Goal: Information Seeking & Learning: Check status

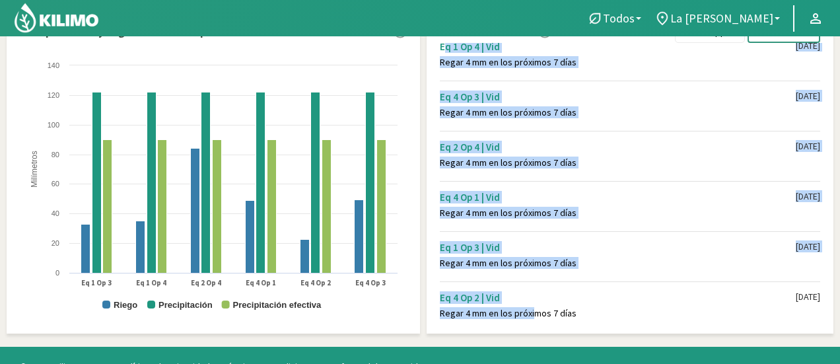
scroll to position [435, 0]
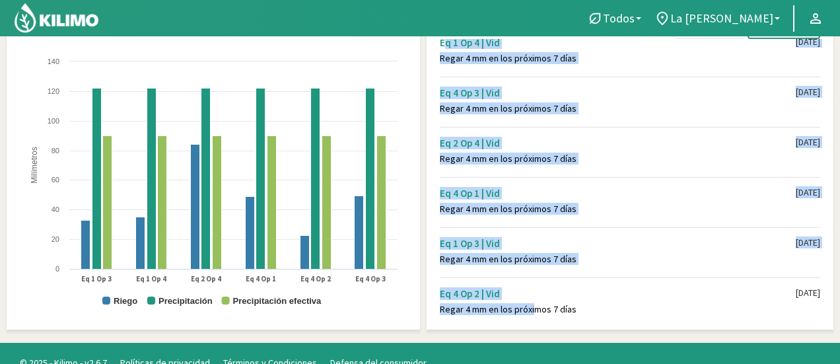
drag, startPoint x: 441, startPoint y: 93, endPoint x: 571, endPoint y: 306, distance: 249.3
click at [571, 306] on div "Eq 1 Op 4 | Vid Regar 4 mm en los próximos 7 [PERSON_NAME] [DATE] Eq 4 Op 3 | V…" at bounding box center [633, 181] width 400 height 284
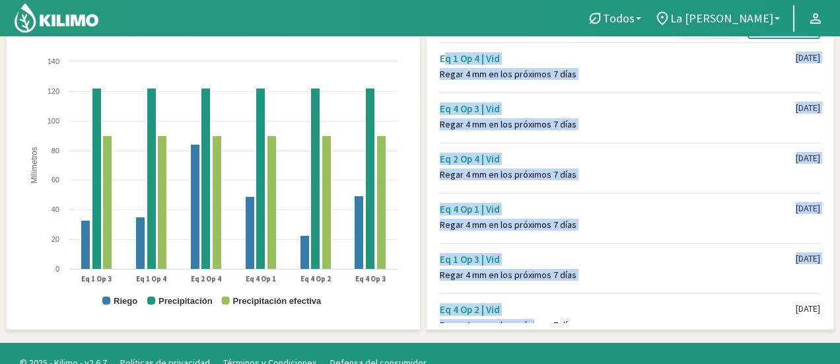
click at [608, 207] on div "Eq 4 Op 1 | Vid" at bounding box center [618, 209] width 356 height 13
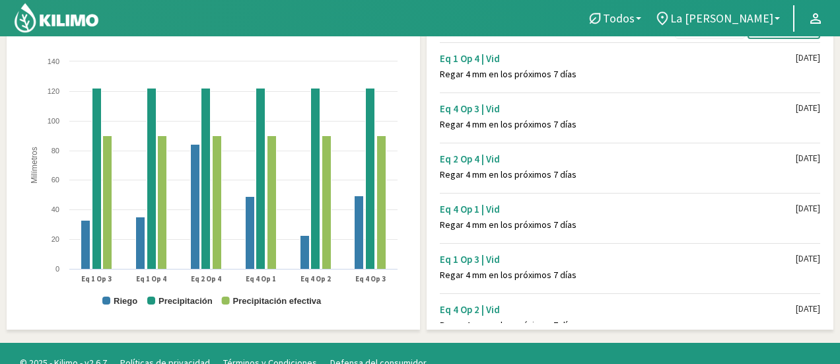
scroll to position [16, 0]
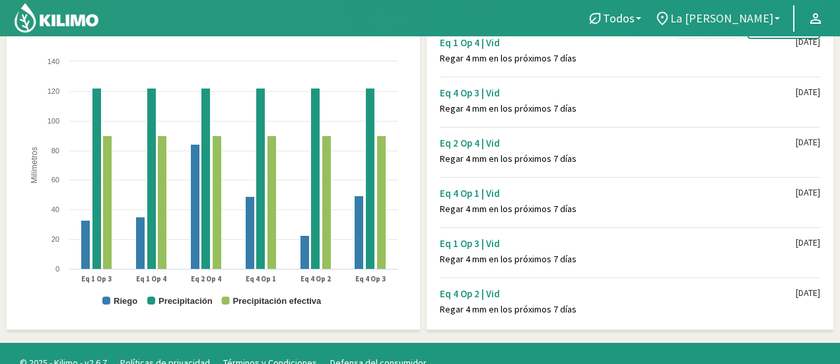
click at [777, 19] on link "La [PERSON_NAME]" at bounding box center [717, 18] width 139 height 25
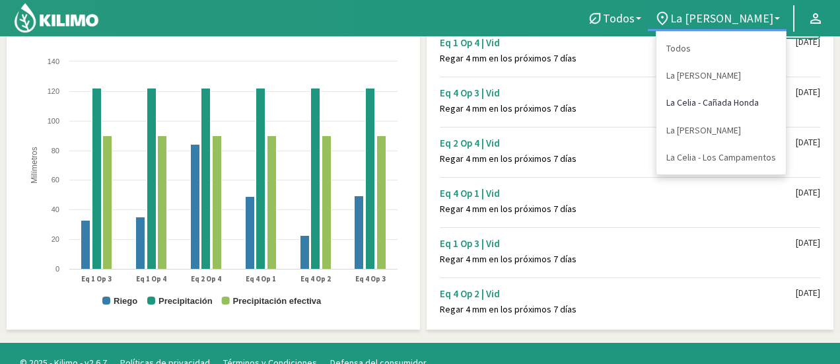
click at [716, 104] on link "La Celia - Cañada Honda" at bounding box center [720, 102] width 129 height 27
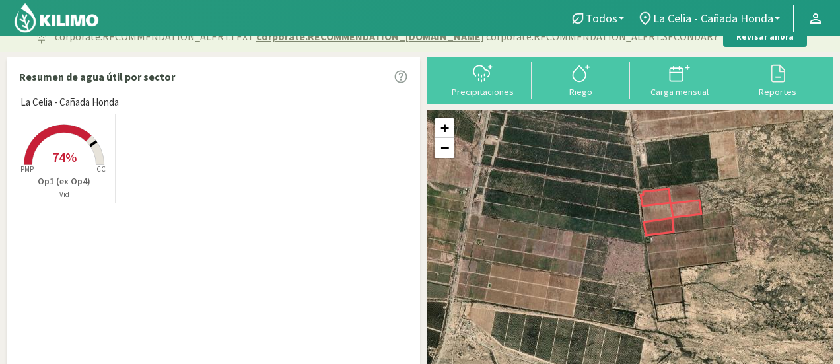
scroll to position [0, 0]
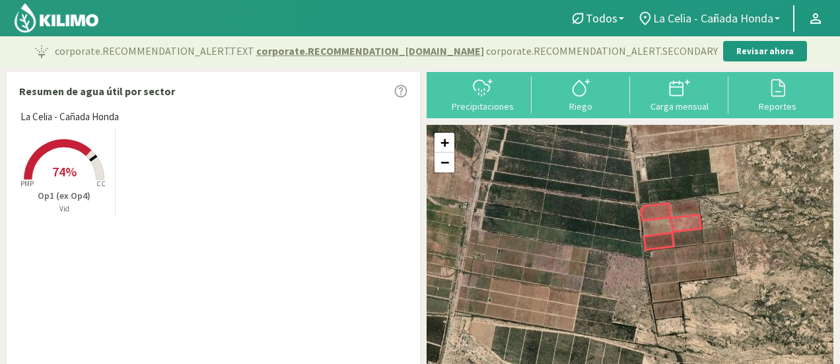
click at [779, 15] on link "La Celia - Cañada Honda" at bounding box center [709, 18] width 156 height 25
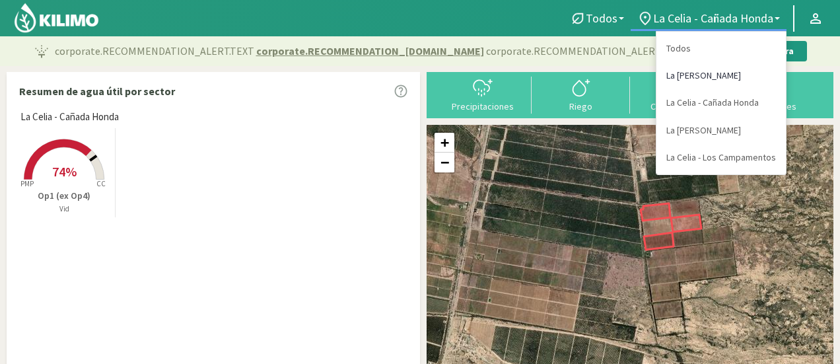
click at [693, 73] on link "La [PERSON_NAME]" at bounding box center [720, 75] width 129 height 27
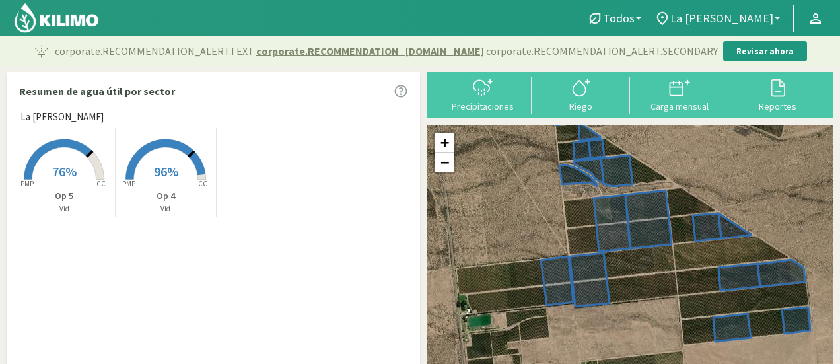
click at [777, 21] on link "La [PERSON_NAME]" at bounding box center [717, 18] width 139 height 25
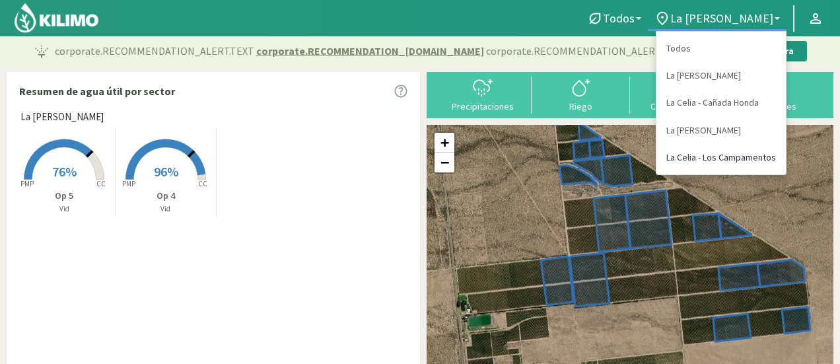
click at [711, 157] on link "La Celia - Los Campamentos" at bounding box center [720, 157] width 129 height 27
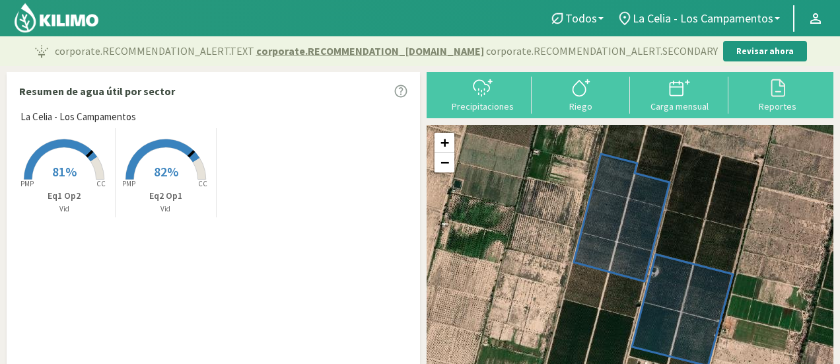
click at [185, 184] on rect at bounding box center [166, 181] width 106 height 106
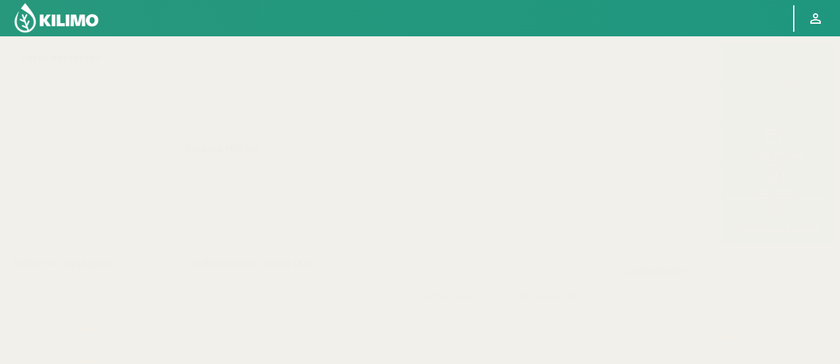
select select "3: Object"
select select "1: Object"
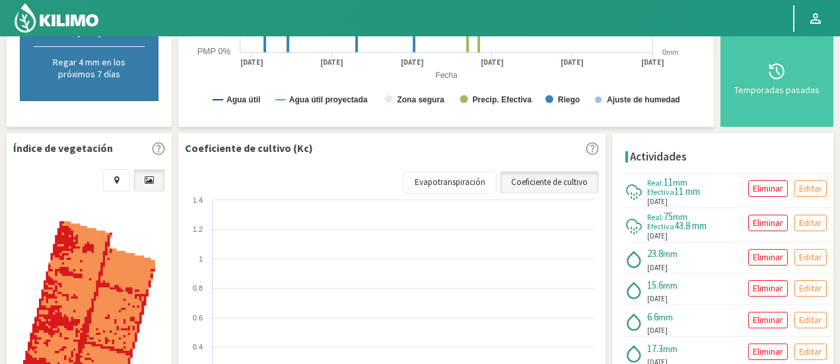
scroll to position [396, 0]
